Goal: Transaction & Acquisition: Purchase product/service

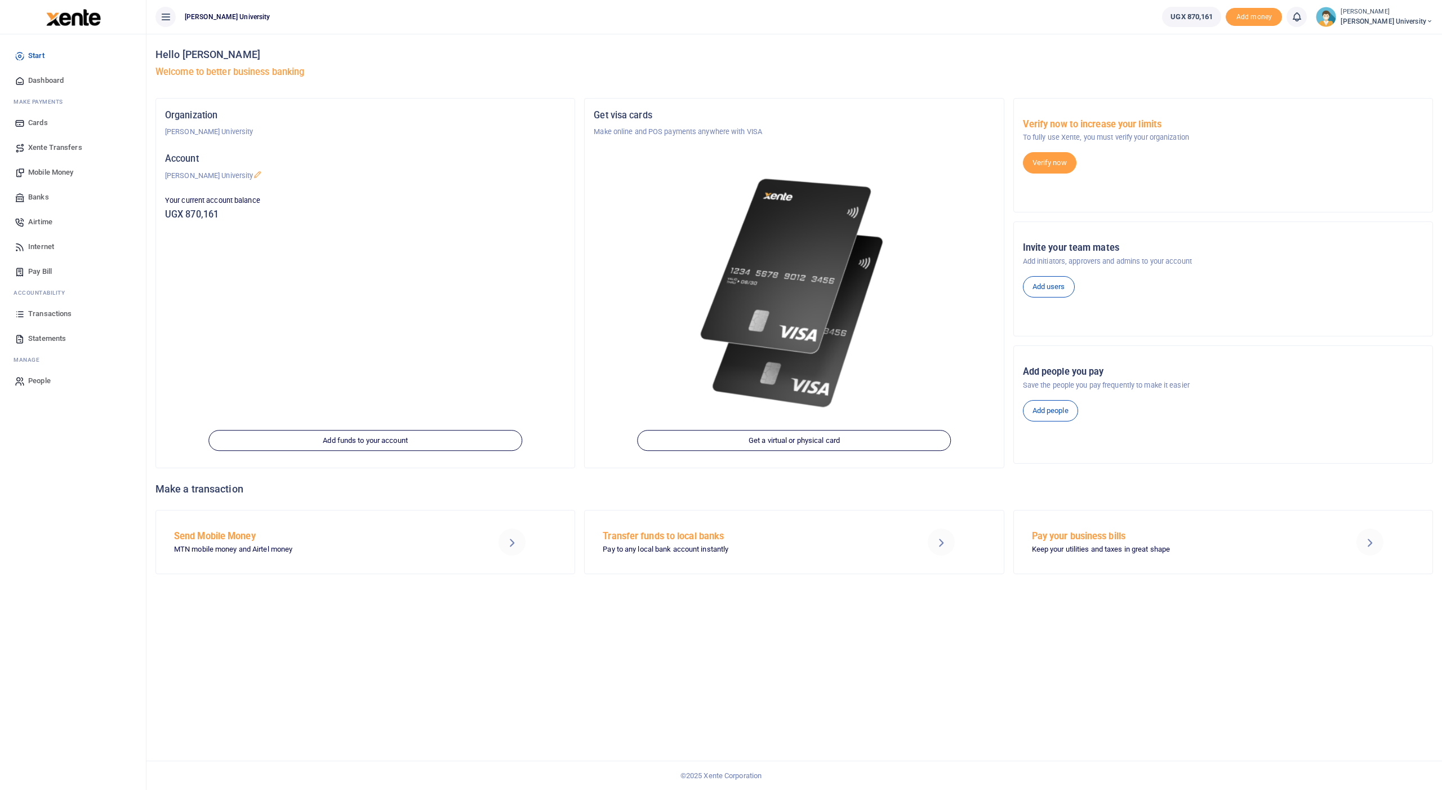
click at [38, 312] on span "Transactions" at bounding box center [49, 313] width 43 height 11
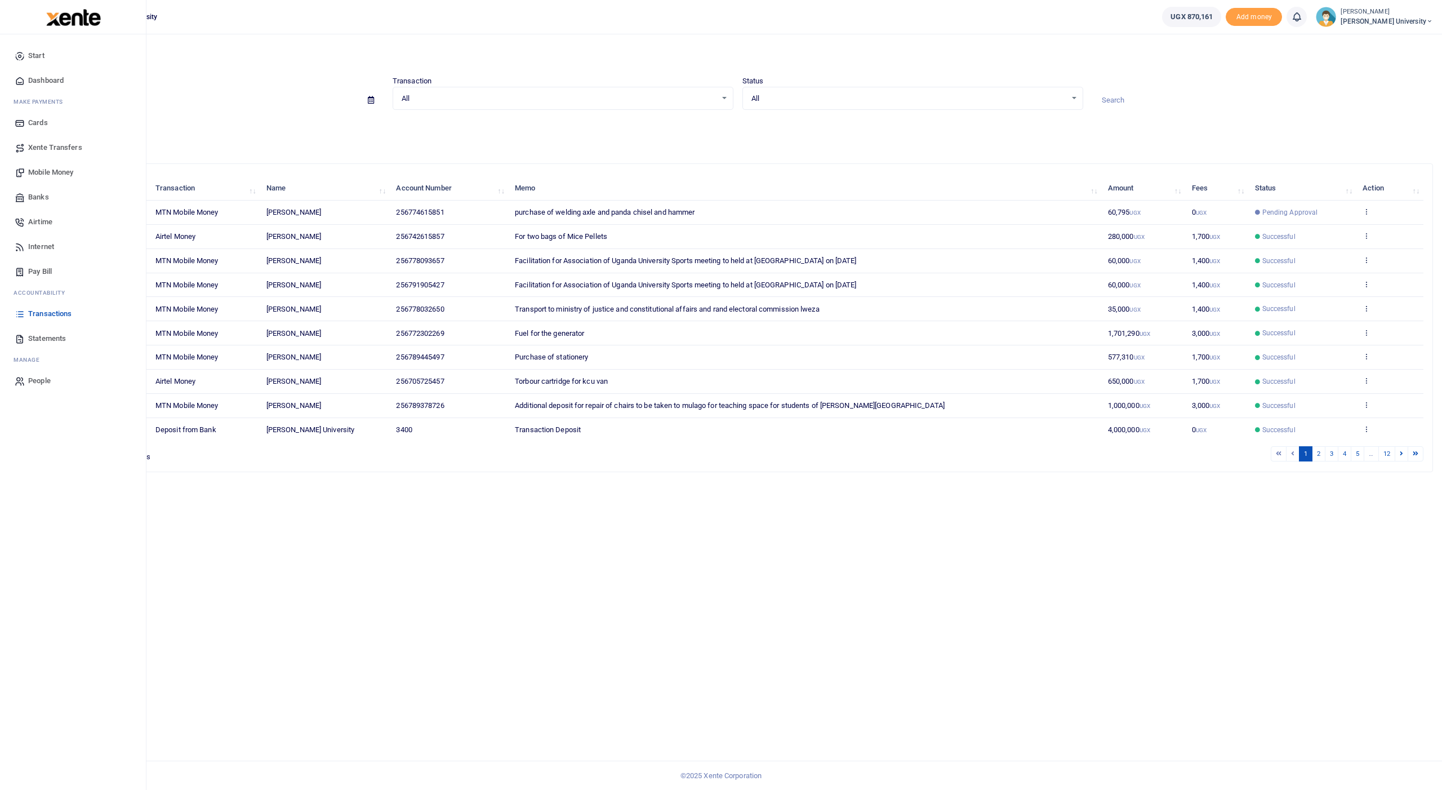
click at [57, 172] on span "Mobile Money" at bounding box center [50, 172] width 45 height 11
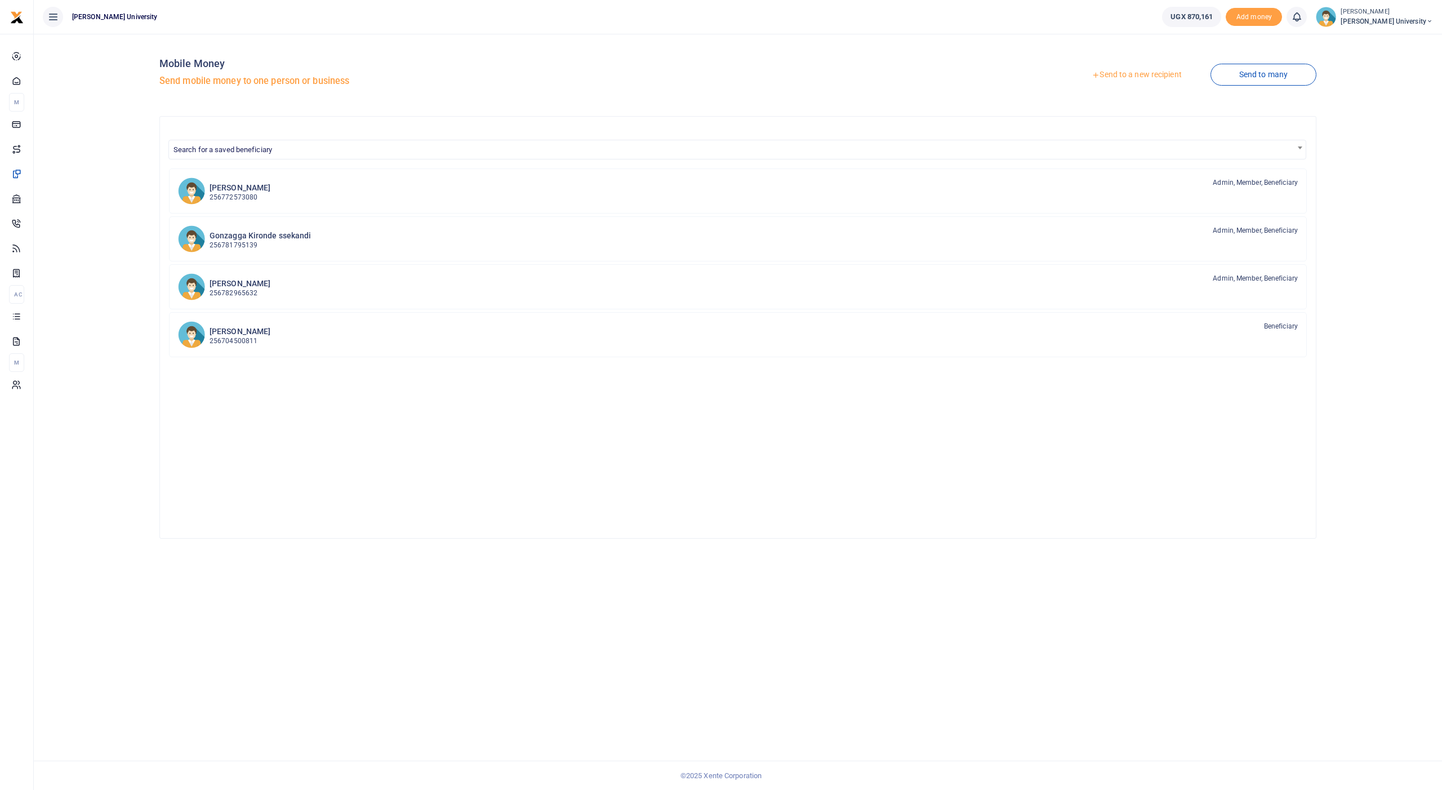
click at [1126, 77] on link "Send to a new recipient" at bounding box center [1136, 75] width 147 height 20
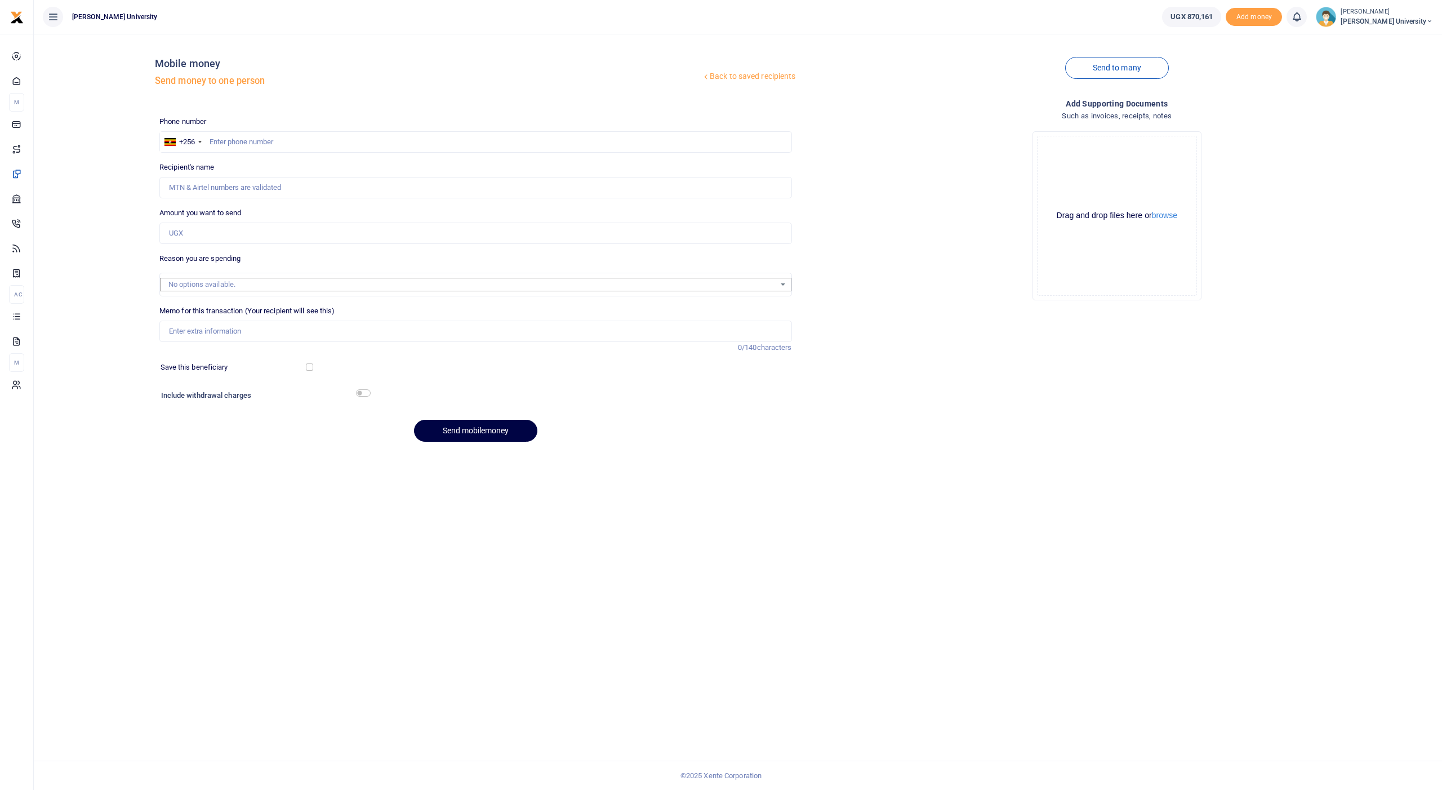
click at [277, 140] on div at bounding box center [721, 395] width 1442 height 790
click at [277, 140] on input "text" at bounding box center [475, 141] width 633 height 21
click at [233, 234] on input "Amount you want to send" at bounding box center [475, 233] width 633 height 21
type input "130,000"
click at [200, 321] on input "Memo for this transaction (Your recipient will see this)" at bounding box center [475, 331] width 633 height 21
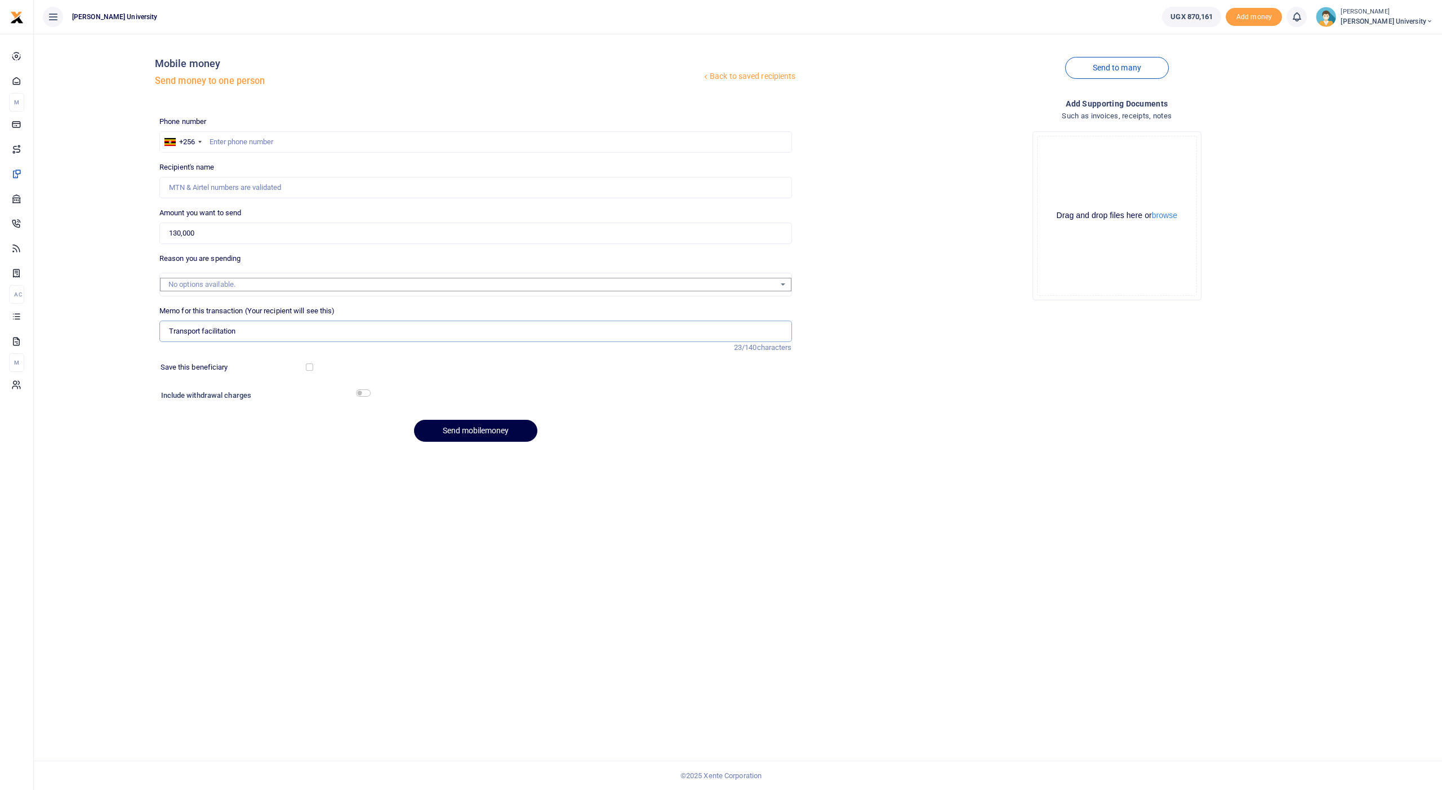
click at [291, 333] on input "Transport facilitation" at bounding box center [475, 331] width 633 height 21
type input "Transport facilitation"
click at [48, 314] on span "Transactions" at bounding box center [49, 313] width 43 height 11
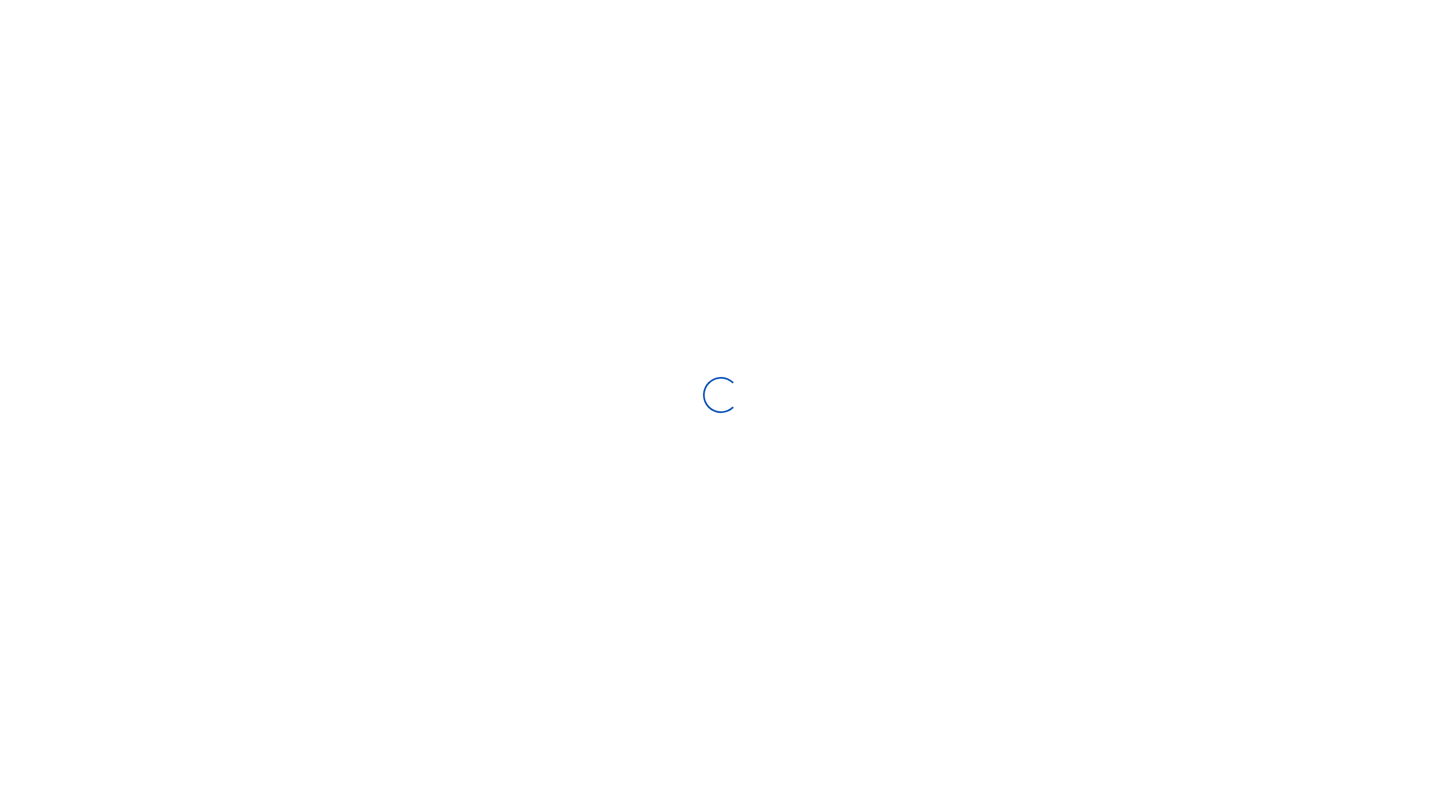
select select
type input "08/28/2025 - 09/26/2025"
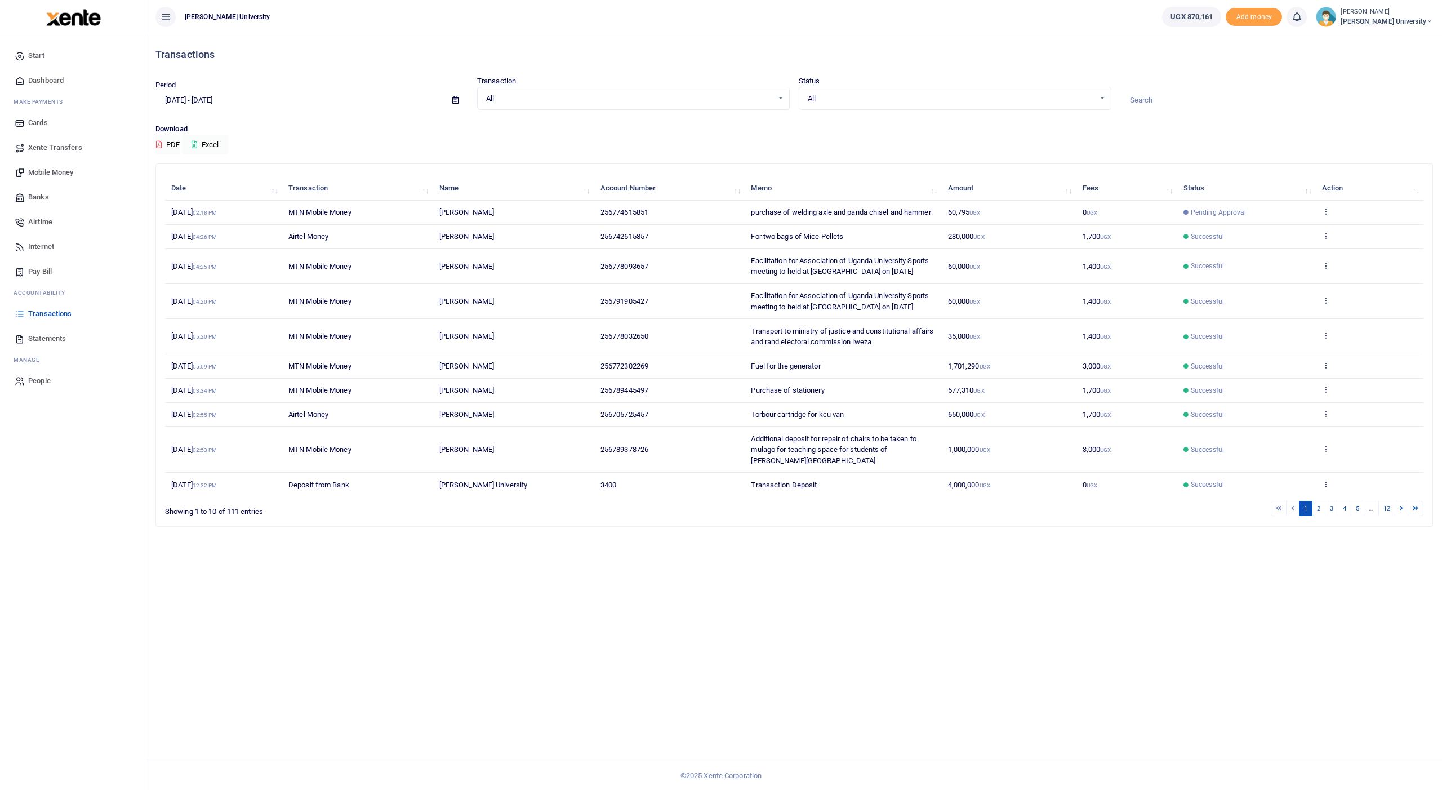
click at [73, 174] on span "Mobile Money" at bounding box center [50, 172] width 45 height 11
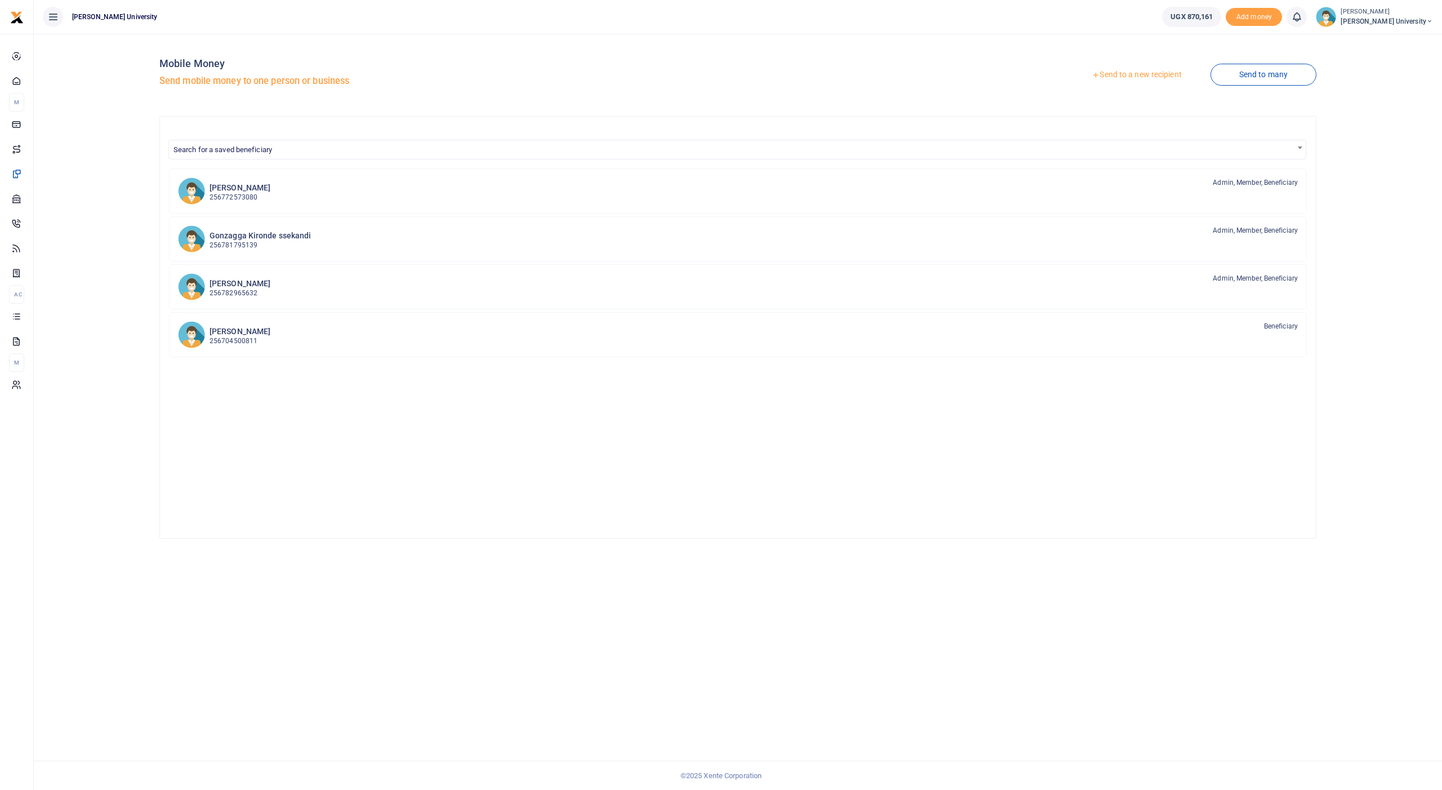
click at [1118, 71] on link "Send to a new recipient" at bounding box center [1136, 75] width 147 height 20
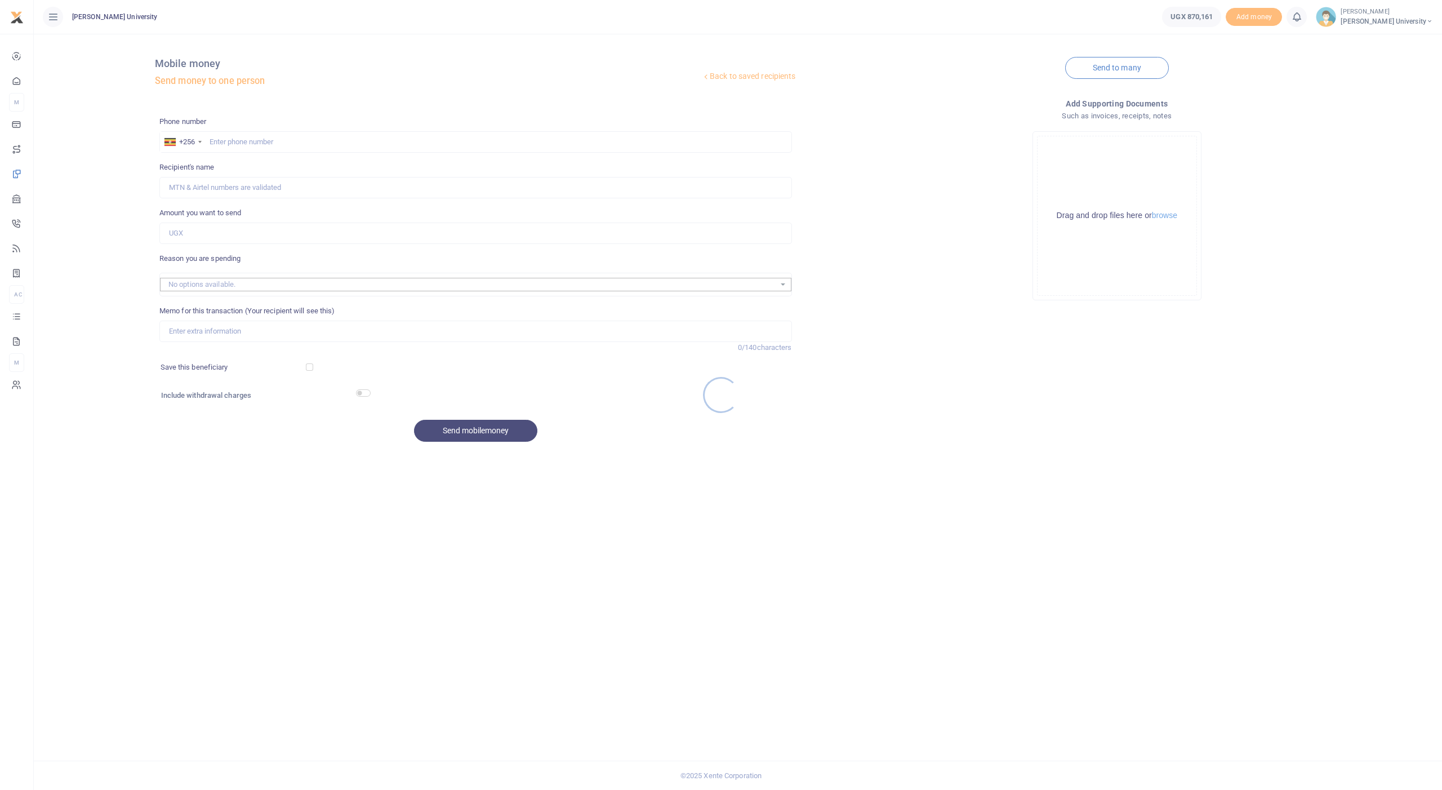
click at [292, 138] on div at bounding box center [721, 395] width 1442 height 790
click at [292, 139] on div at bounding box center [721, 395] width 1442 height 790
click at [287, 141] on input "text" at bounding box center [475, 141] width 633 height 21
type input "776506772"
type input "Marcella Nsenga"
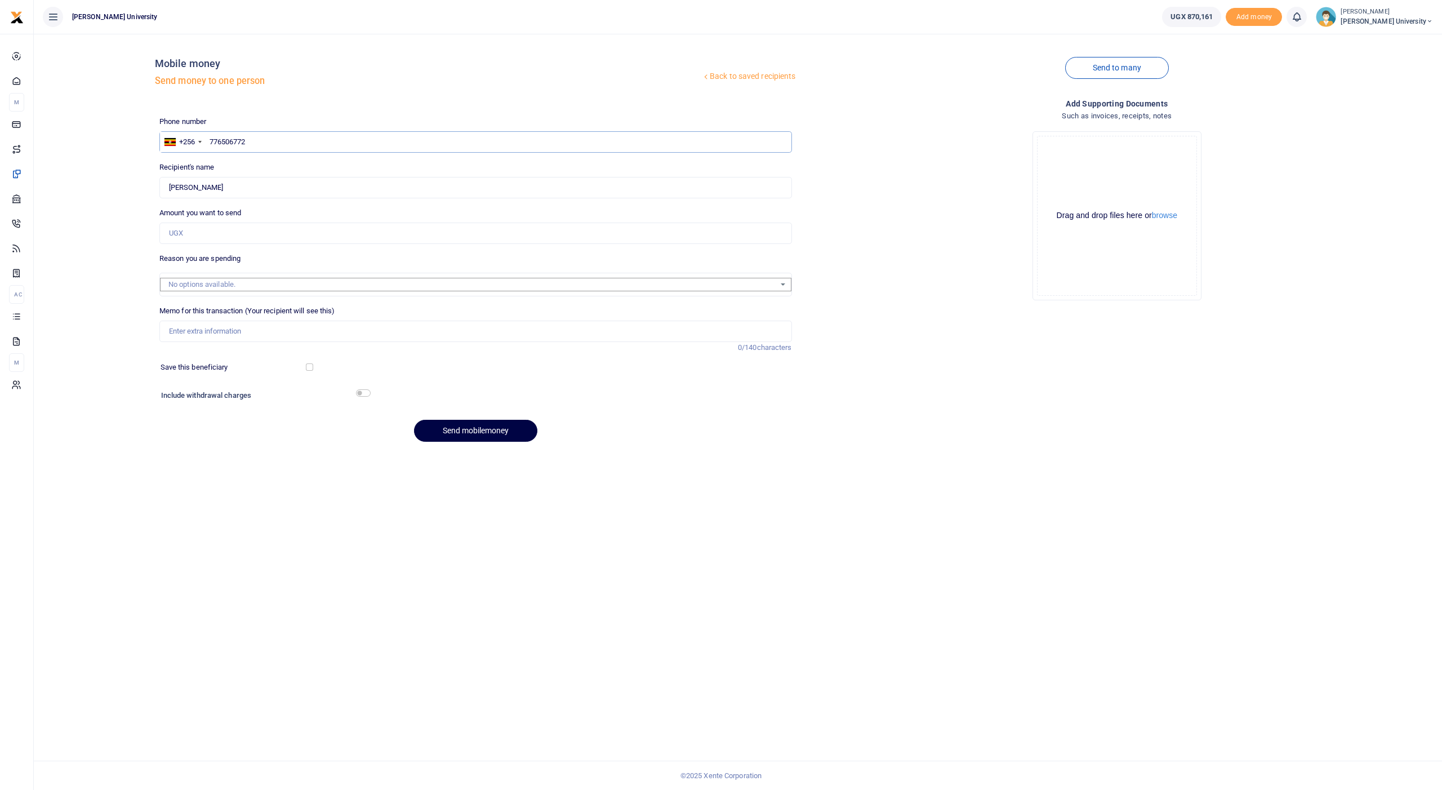
type input "776506772"
click at [176, 231] on input "Amount you want to send" at bounding box center [475, 233] width 633 height 21
type input "130,000"
click at [172, 328] on input "Memo for this transaction (Your recipient will see this)" at bounding box center [475, 331] width 633 height 21
type input "Transport facilitation to Enteebe to attend a quality assurance workshop"
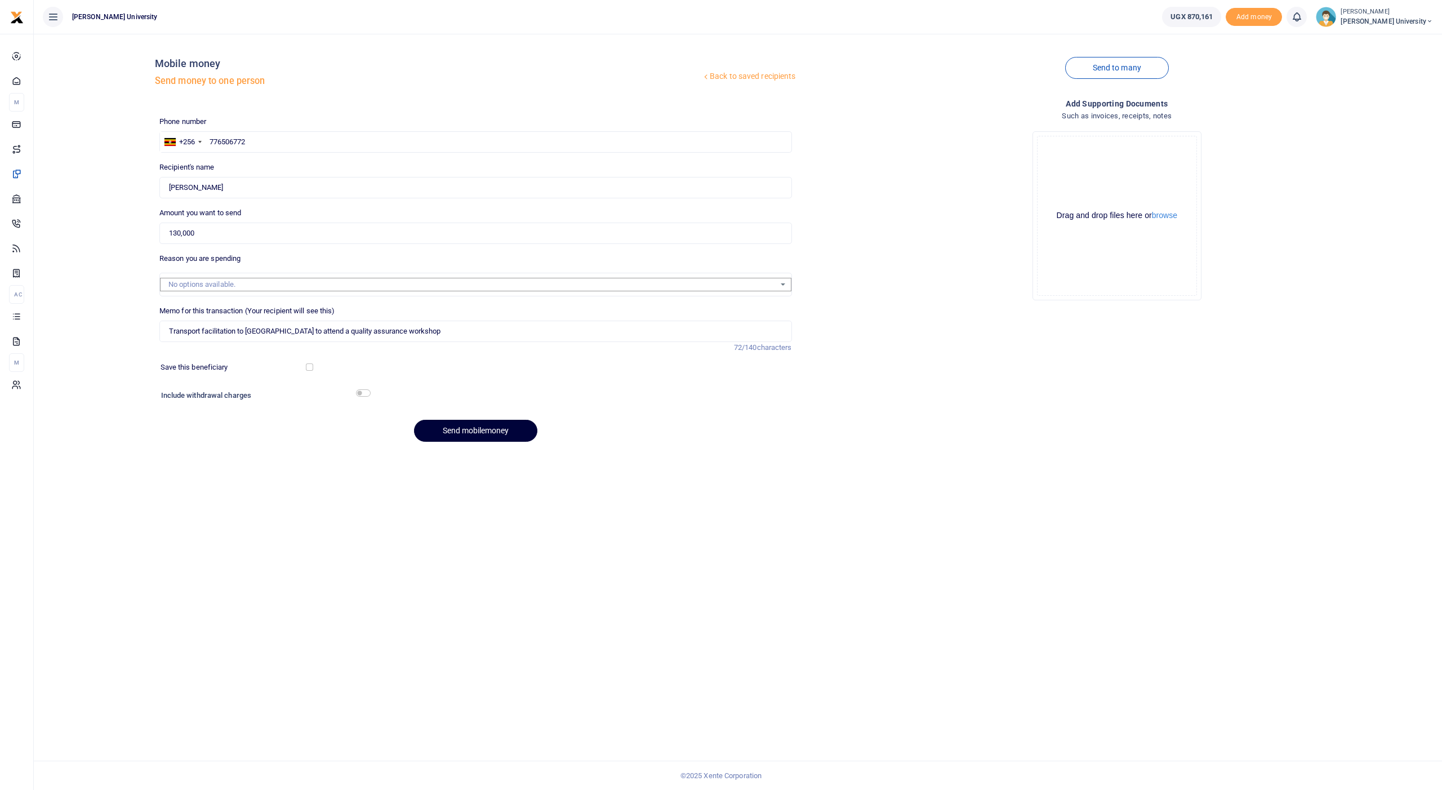
click at [449, 421] on button "Send mobilemoney" at bounding box center [475, 431] width 123 height 22
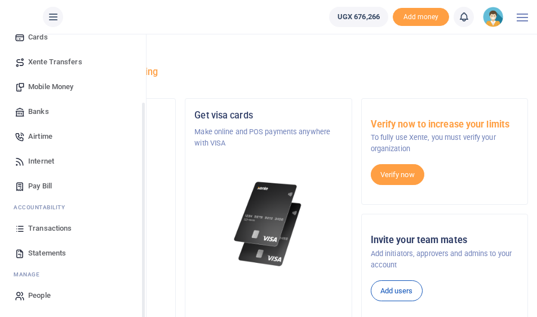
scroll to position [137, 0]
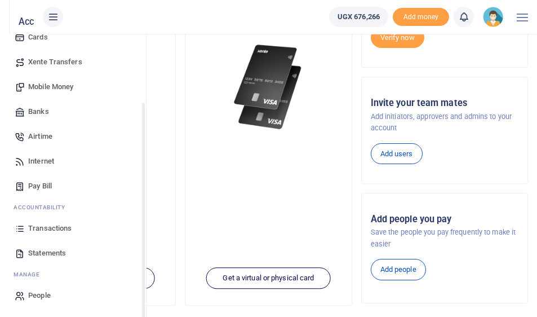
click at [45, 225] on span "Transactions" at bounding box center [49, 228] width 43 height 11
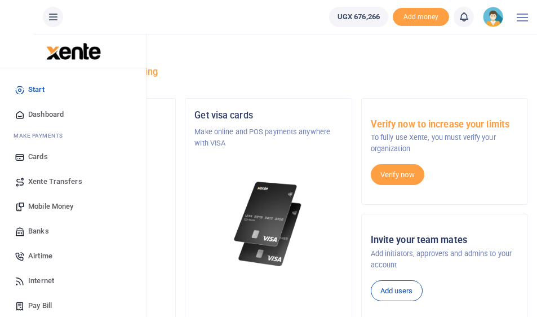
click at [56, 205] on span "Mobile Money" at bounding box center [50, 206] width 45 height 11
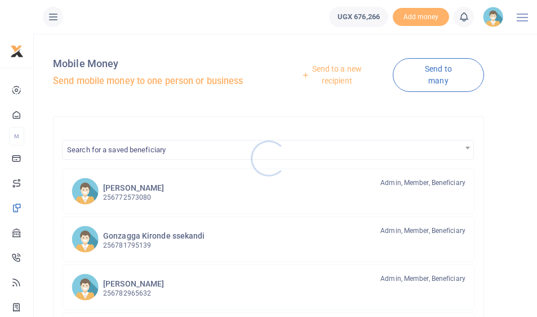
click at [327, 72] on div at bounding box center [268, 158] width 537 height 317
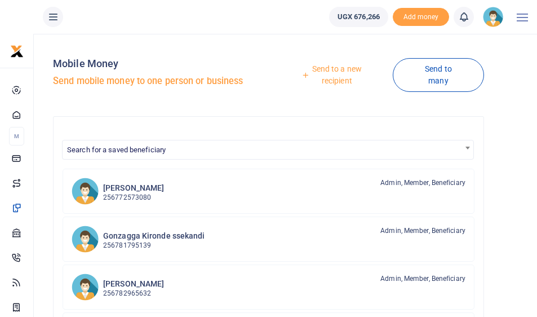
click at [327, 71] on link "Send to a new recipient" at bounding box center [333, 75] width 120 height 32
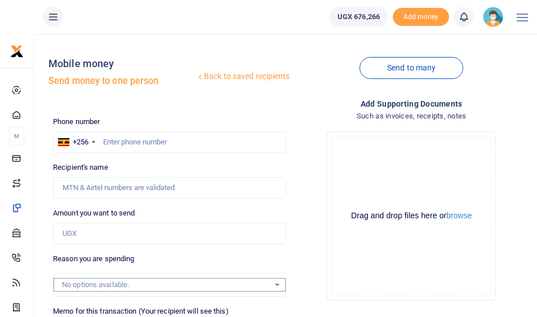
click at [155, 143] on div at bounding box center [268, 158] width 537 height 317
click at [156, 140] on input "text" at bounding box center [169, 141] width 233 height 21
type input "702812440"
click at [104, 227] on input "Amount you want to send" at bounding box center [169, 233] width 233 height 21
type input "500,000"
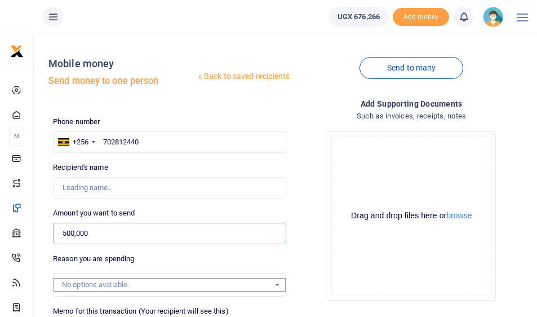
type input "Teddy Nabbanja"
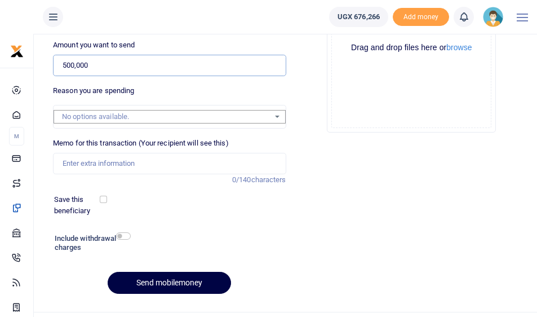
scroll to position [188, 0]
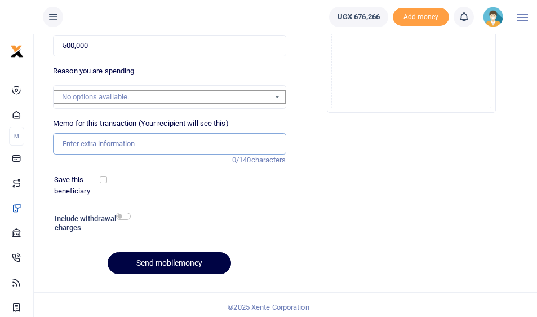
click at [103, 147] on input "Memo for this transaction (Your recipient will see this)" at bounding box center [169, 143] width 233 height 21
type input "E"
drag, startPoint x: 224, startPoint y: 160, endPoint x: 269, endPoint y: 203, distance: 62.2
click at [291, 196] on div "Add supporting Documents Such as invoices, receipts, notes Drop your files here…" at bounding box center [412, 97] width 242 height 374
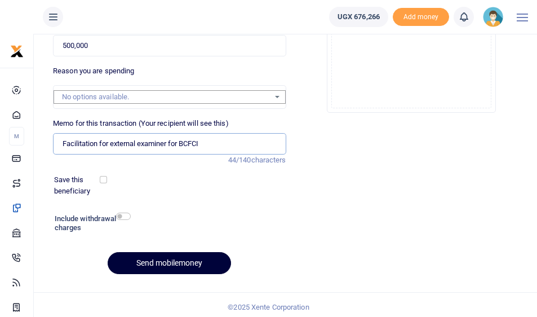
type input "Facilitation for external examiner for BCFCI"
click at [157, 260] on button "Send mobilemoney" at bounding box center [169, 263] width 123 height 22
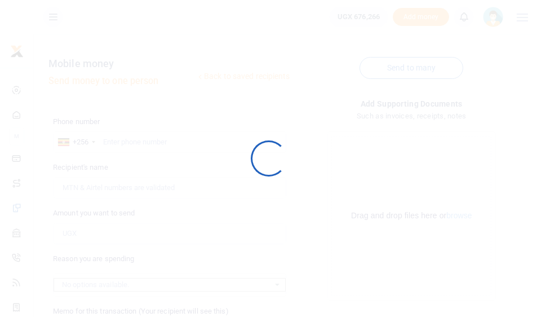
scroll to position [188, 0]
